Goal: Task Accomplishment & Management: Complete application form

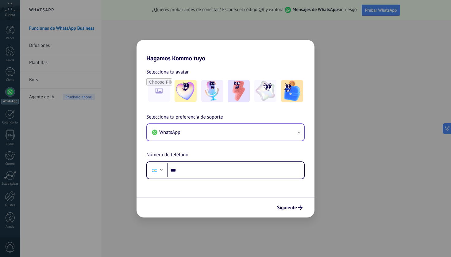
click at [247, 132] on button "WhatsApp" at bounding box center [225, 132] width 157 height 17
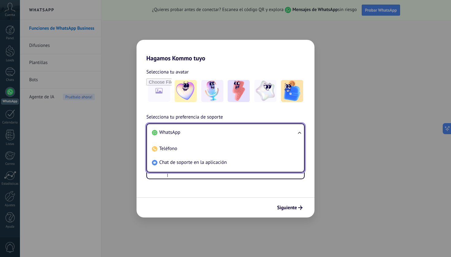
click at [265, 118] on div "Selecciona tu preferencia de soporte WhatsApp WhatsApp Teléfono Chat de soporte…" at bounding box center [226, 147] width 178 height 66
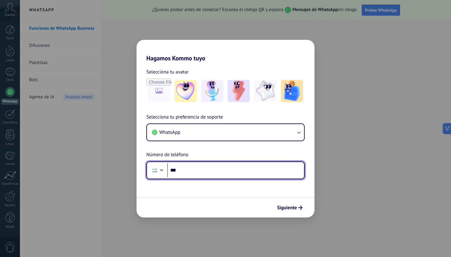
click at [242, 166] on input "***" at bounding box center [235, 171] width 137 height 14
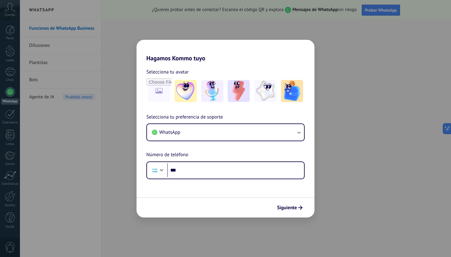
click at [334, 119] on div "Hagamos Kommo tuyo Selecciona tu avatar Selecciona tu preferencia de soporte Wh…" at bounding box center [225, 128] width 451 height 257
click at [289, 206] on span "Siguiente" at bounding box center [287, 208] width 20 height 4
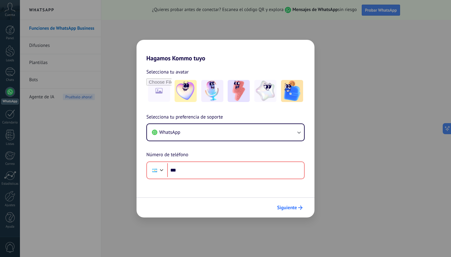
click at [289, 207] on span "Siguiente" at bounding box center [287, 208] width 20 height 4
click at [335, 141] on div "Hagamos Kommo tuyo Selecciona tu avatar Selecciona tu preferencia de soporte Wh…" at bounding box center [225, 128] width 451 height 257
drag, startPoint x: 201, startPoint y: 59, endPoint x: 197, endPoint y: 60, distance: 3.7
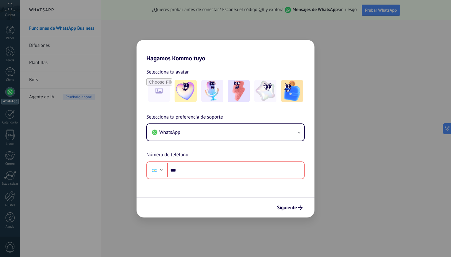
click at [201, 60] on h2 "Hagamos Kommo tuyo" at bounding box center [226, 51] width 178 height 22
click at [127, 48] on div "Hagamos Kommo tuyo Selecciona tu avatar Selecciona tu preferencia de soporte Wh…" at bounding box center [225, 128] width 451 height 257
click at [237, 94] on img at bounding box center [239, 91] width 22 height 22
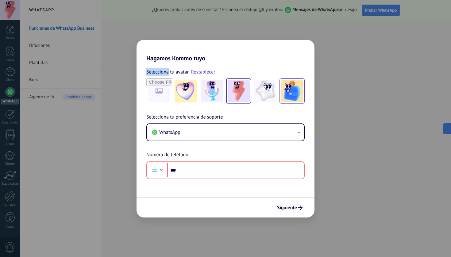
click at [293, 91] on img at bounding box center [292, 91] width 22 height 22
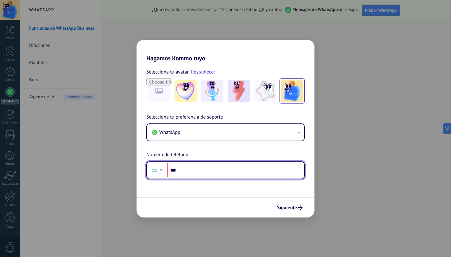
click at [296, 176] on input "***" at bounding box center [235, 171] width 137 height 14
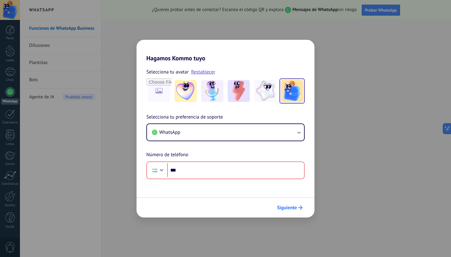
click at [295, 205] on button "Siguiente" at bounding box center [289, 208] width 31 height 10
click at [124, 183] on div "Hagamos Kommo tuyo Selecciona tu avatar Restablecer Selecciona tu preferencia d…" at bounding box center [225, 128] width 451 height 257
click at [124, 184] on div "Hagamos Kommo tuyo Selecciona tu avatar Restablecer Selecciona tu preferencia d…" at bounding box center [225, 128] width 451 height 257
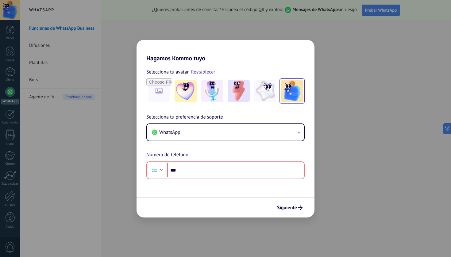
click at [124, 184] on div "Hagamos Kommo tuyo Selecciona tu avatar Restablecer Selecciona tu preferencia d…" at bounding box center [225, 128] width 451 height 257
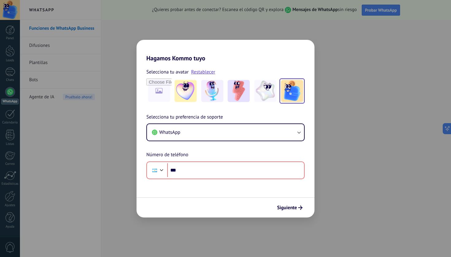
click at [378, 80] on div "Hagamos Kommo tuyo Selecciona tu avatar Restablecer Selecciona tu preferencia d…" at bounding box center [225, 128] width 451 height 257
click at [388, 79] on div "Hagamos Kommo tuyo Selecciona tu avatar Restablecer Selecciona tu preferencia d…" at bounding box center [225, 128] width 451 height 257
click at [292, 133] on button "WhatsApp" at bounding box center [225, 132] width 157 height 17
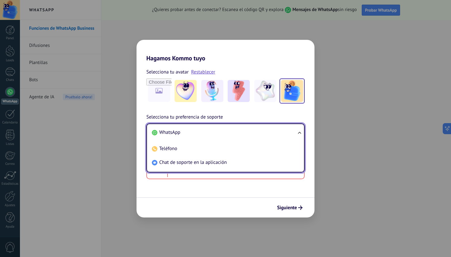
click at [292, 132] on li "WhatsApp" at bounding box center [224, 133] width 150 height 14
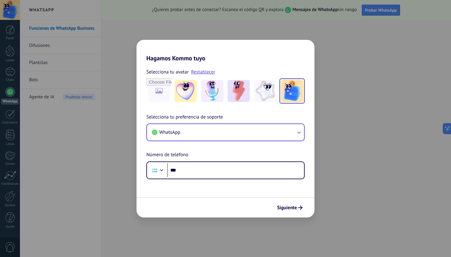
click at [292, 132] on button "WhatsApp" at bounding box center [225, 132] width 157 height 17
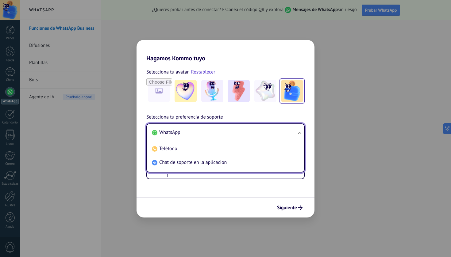
click at [292, 132] on li "WhatsApp" at bounding box center [224, 133] width 150 height 14
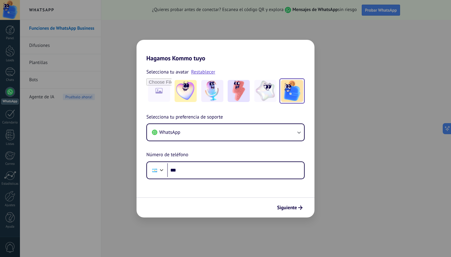
click at [105, 91] on div "Hagamos Kommo tuyo Selecciona tu avatar Restablecer Selecciona tu preferencia d…" at bounding box center [225, 128] width 451 height 257
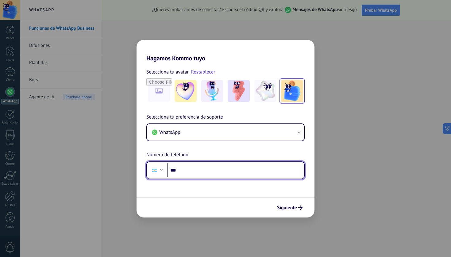
click at [188, 170] on input "***" at bounding box center [235, 171] width 137 height 14
type input "**"
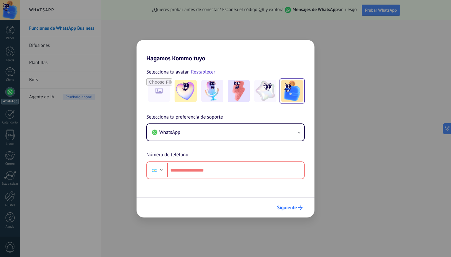
click at [301, 211] on button "Siguiente" at bounding box center [289, 208] width 31 height 10
drag, startPoint x: 301, startPoint y: 211, endPoint x: 230, endPoint y: 194, distance: 73.2
click at [301, 211] on button "Siguiente" at bounding box center [289, 208] width 31 height 10
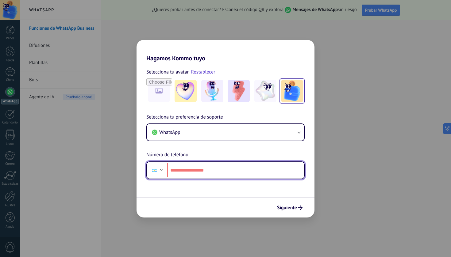
click at [194, 172] on input "tel" at bounding box center [235, 171] width 137 height 14
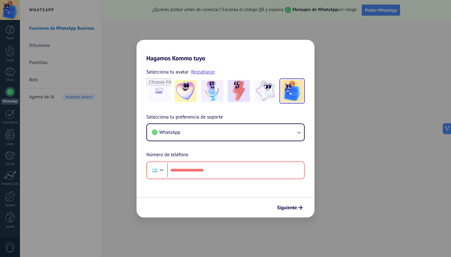
drag, startPoint x: 263, startPoint y: 60, endPoint x: 277, endPoint y: 61, distance: 14.5
click at [277, 61] on h2 "Hagamos Kommo tuyo" at bounding box center [226, 51] width 178 height 22
click at [195, 72] on link "Restablecer" at bounding box center [203, 72] width 24 height 6
click at [195, 72] on div "Selecciona tu avatar" at bounding box center [225, 72] width 158 height 8
click at [196, 71] on div "Selecciona tu avatar" at bounding box center [225, 72] width 158 height 8
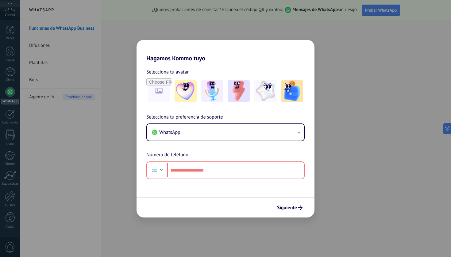
click at [196, 71] on div "Selecciona tu avatar" at bounding box center [225, 72] width 158 height 8
click at [160, 86] on input "file" at bounding box center [159, 91] width 24 height 24
click at [288, 208] on span "Siguiente" at bounding box center [287, 208] width 20 height 4
click at [287, 208] on span "Siguiente" at bounding box center [287, 208] width 20 height 4
click at [286, 207] on span "Siguiente" at bounding box center [287, 208] width 20 height 4
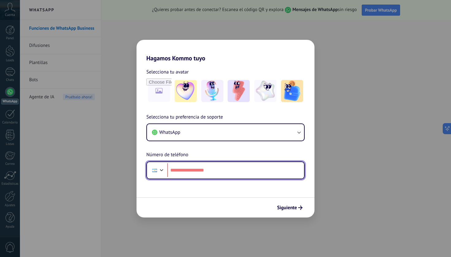
click at [288, 175] on input "tel" at bounding box center [235, 171] width 137 height 14
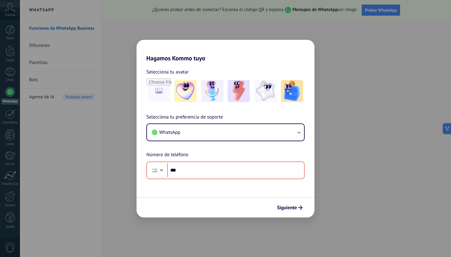
drag, startPoint x: 7, startPoint y: 104, endPoint x: 6, endPoint y: 111, distance: 7.2
click at [7, 104] on div "Hagamos Kommo tuyo Selecciona tu avatar Selecciona tu preferencia de soporte Wh…" at bounding box center [225, 128] width 451 height 257
click at [6, 113] on div "Hagamos Kommo tuyo Selecciona tu avatar Selecciona tu preferencia de soporte Wh…" at bounding box center [225, 128] width 451 height 257
click at [8, 114] on div "Hagamos Kommo tuyo Selecciona tu avatar Selecciona tu preferencia de soporte Wh…" at bounding box center [225, 128] width 451 height 257
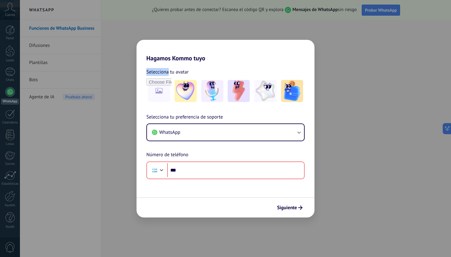
drag, startPoint x: 14, startPoint y: 85, endPoint x: 13, endPoint y: 80, distance: 5.4
click at [14, 84] on div "Hagamos Kommo tuyo Selecciona tu avatar Selecciona tu preferencia de soporte Wh…" at bounding box center [225, 128] width 451 height 257
click at [14, 79] on div "Hagamos Kommo tuyo Selecciona tu avatar Selecciona tu preferencia de soporte Wh…" at bounding box center [225, 128] width 451 height 257
click at [14, 80] on div "Hagamos Kommo tuyo Selecciona tu avatar Selecciona tu preferencia de soporte Wh…" at bounding box center [225, 128] width 451 height 257
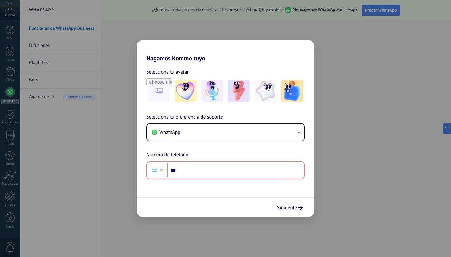
click at [222, 159] on div "Selecciona tu preferencia de soporte WhatsApp Número de teléfono Phone ***" at bounding box center [226, 147] width 178 height 66
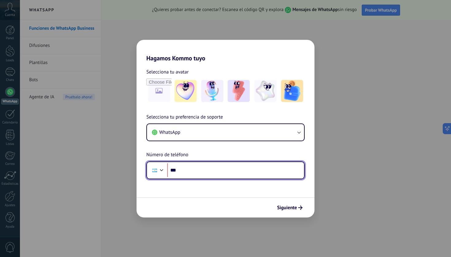
click at [219, 166] on input "***" at bounding box center [235, 171] width 137 height 14
type input "**********"
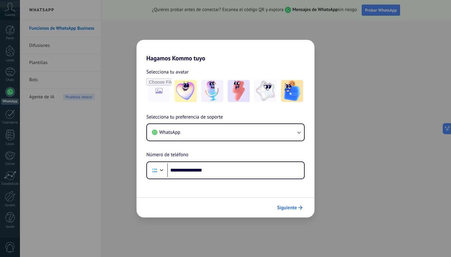
click at [294, 209] on span "Siguiente" at bounding box center [287, 208] width 20 height 4
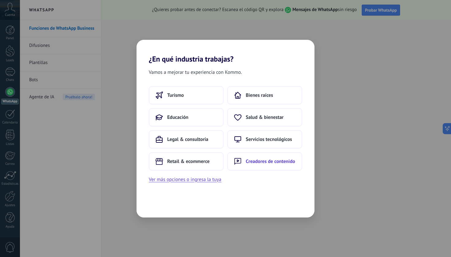
click at [270, 167] on button "Creadores de contenido" at bounding box center [264, 162] width 75 height 18
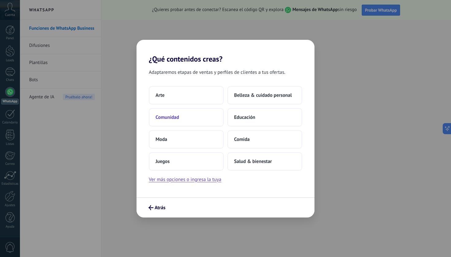
click at [185, 119] on button "Comunidad" at bounding box center [186, 117] width 75 height 18
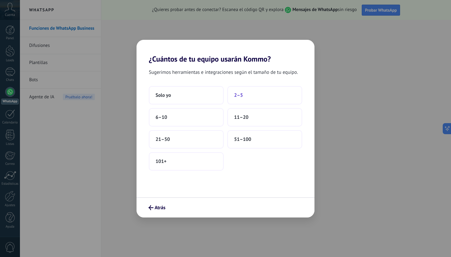
click at [273, 96] on button "2–5" at bounding box center [264, 95] width 75 height 18
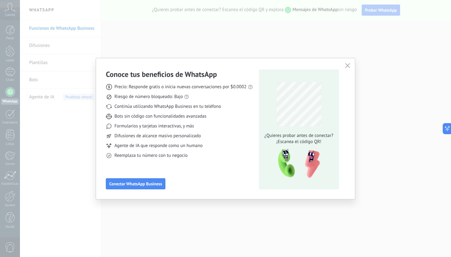
click at [347, 67] on icon "button" at bounding box center [347, 65] width 5 height 5
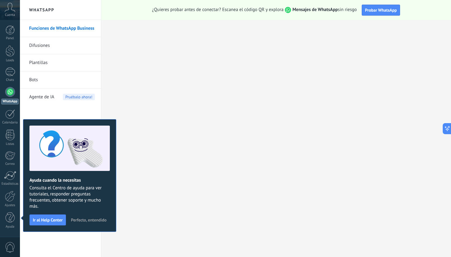
click at [10, 100] on div "WhatsApp" at bounding box center [9, 102] width 17 height 6
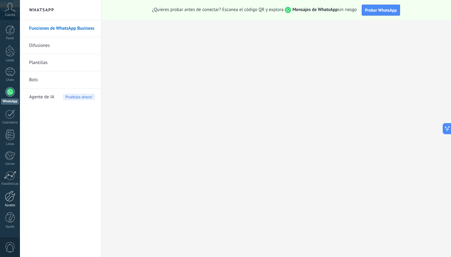
click at [12, 198] on div at bounding box center [10, 196] width 10 height 11
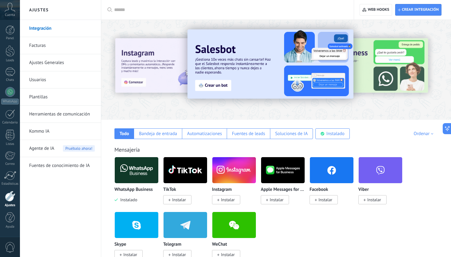
click at [276, 237] on div "WhatsApp Business Instalado TikTok Instalar Instagram Instalar Apple Messages f…" at bounding box center [279, 212] width 330 height 110
click at [420, 7] on span "Crear integración" at bounding box center [420, 9] width 37 height 5
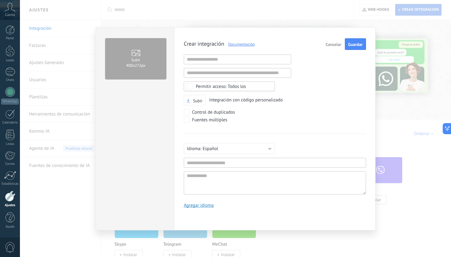
scroll to position [6, 0]
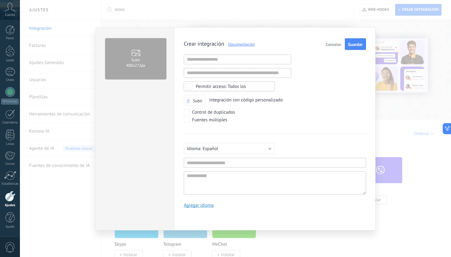
click at [339, 45] on span "Cancelar" at bounding box center [334, 44] width 16 height 4
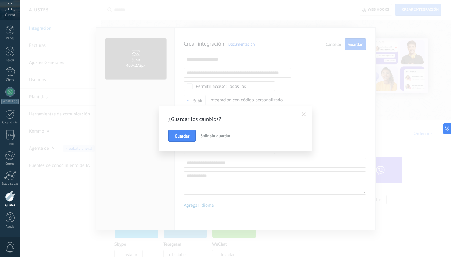
click at [206, 135] on span "Salir sin guardar" at bounding box center [215, 136] width 30 height 6
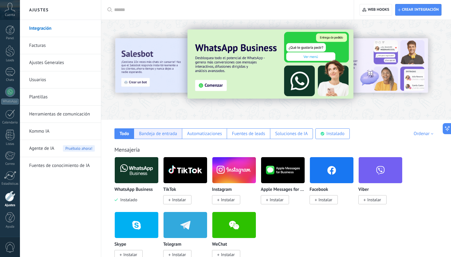
click at [159, 134] on div "Bandeja de entrada" at bounding box center [158, 134] width 38 height 6
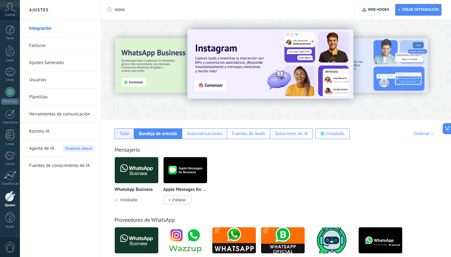
click at [123, 134] on div "Todo" at bounding box center [125, 134] width 10 height 6
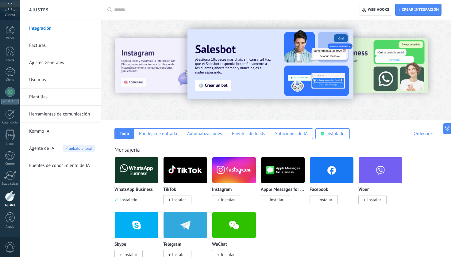
click at [11, 15] on span "Cuenta" at bounding box center [10, 15] width 10 height 4
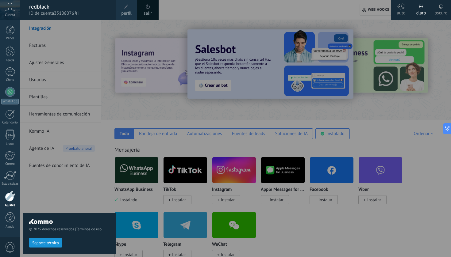
click at [129, 106] on div at bounding box center [245, 128] width 451 height 257
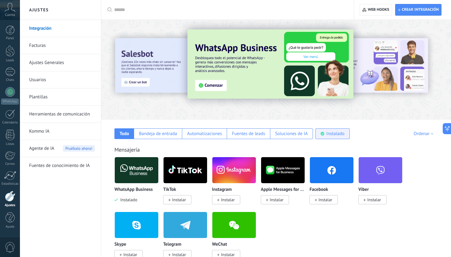
click at [342, 133] on div "Instalado" at bounding box center [336, 134] width 18 height 6
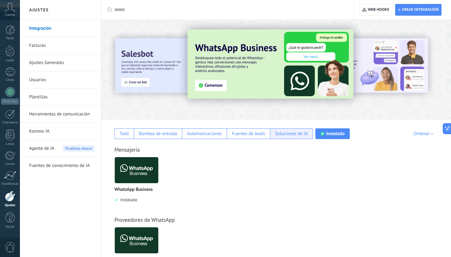
click at [304, 133] on div "Soluciones de IA" at bounding box center [291, 134] width 33 height 6
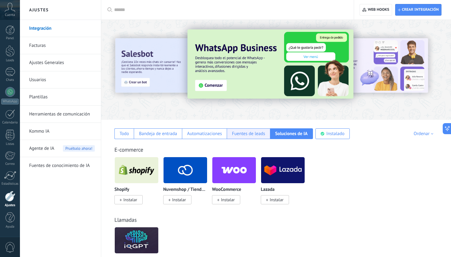
click at [253, 136] on div "Fuentes de leads" at bounding box center [248, 134] width 33 height 6
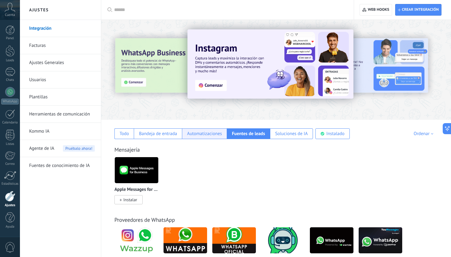
click at [219, 136] on div "Automatizaciones" at bounding box center [204, 134] width 35 height 6
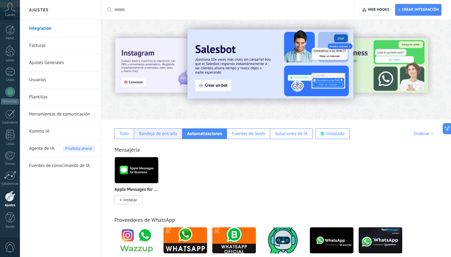
click at [174, 137] on div "Bandeja de entrada" at bounding box center [158, 134] width 38 height 6
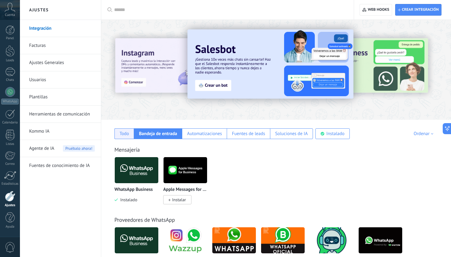
click at [127, 135] on div "Todo" at bounding box center [125, 134] width 10 height 6
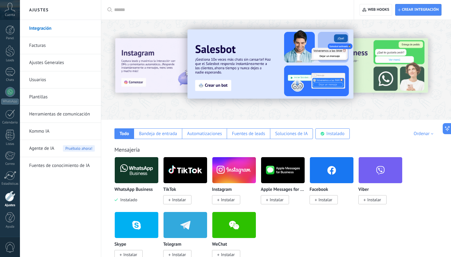
click at [302, 187] on div "Apple Messages for Business Instalar" at bounding box center [283, 180] width 44 height 46
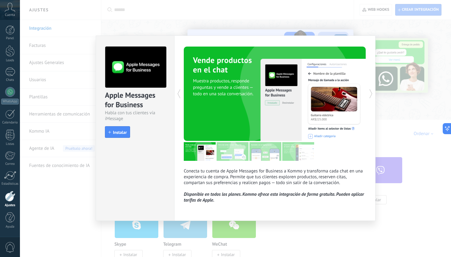
click at [450, 191] on body ".abccls-1,.abccls-2{fill-rule:evenodd}.abccls-2{fill:#fff} .abfcls-1{fill:none}…" at bounding box center [225, 128] width 451 height 257
click at [444, 190] on div "Apple Messages for Business Habla con tus clientes vía iMessage install Instala…" at bounding box center [235, 128] width 431 height 257
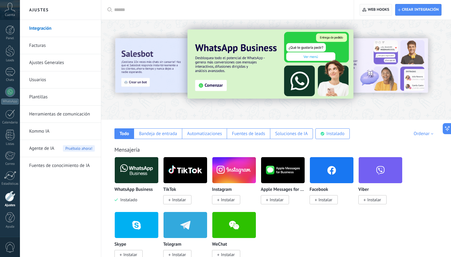
click at [374, 9] on span "Web hooks 0" at bounding box center [378, 9] width 21 height 5
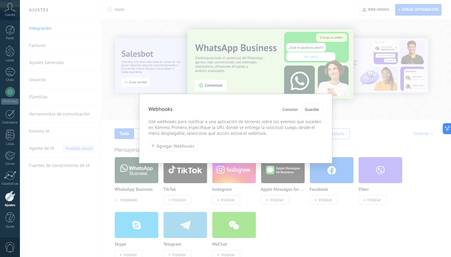
click at [291, 108] on span "Cancelar" at bounding box center [291, 109] width 16 height 4
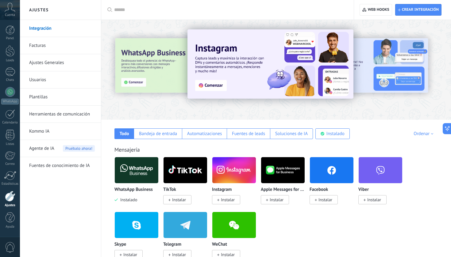
click at [60, 112] on link "Herramientas de comunicación" at bounding box center [62, 114] width 66 height 17
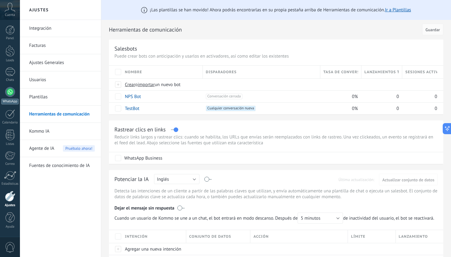
click at [12, 97] on link "WhatsApp" at bounding box center [10, 95] width 20 height 17
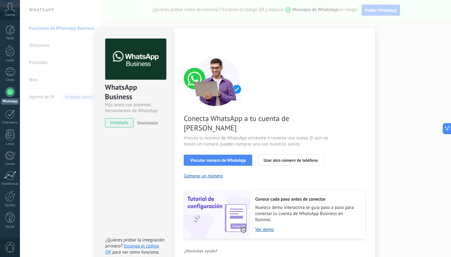
scroll to position [10, 0]
click at [417, 128] on div "WhatsApp Business Más leads con potentes herramientas de WhatsApp instalado Des…" at bounding box center [235, 128] width 431 height 257
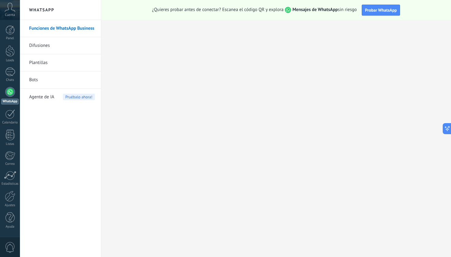
scroll to position [0, 0]
click at [11, 11] on icon at bounding box center [10, 7] width 11 height 9
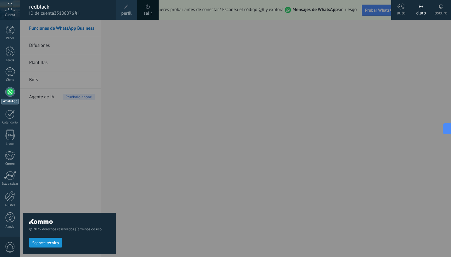
click at [150, 7] on span at bounding box center [148, 6] width 7 height 7
